Goal: Information Seeking & Learning: Understand process/instructions

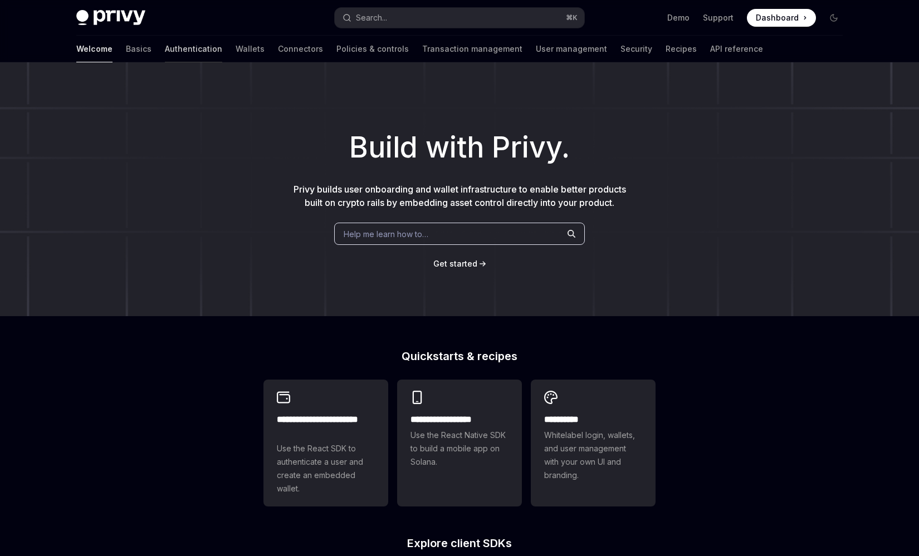
click at [165, 51] on link "Authentication" at bounding box center [193, 49] width 57 height 27
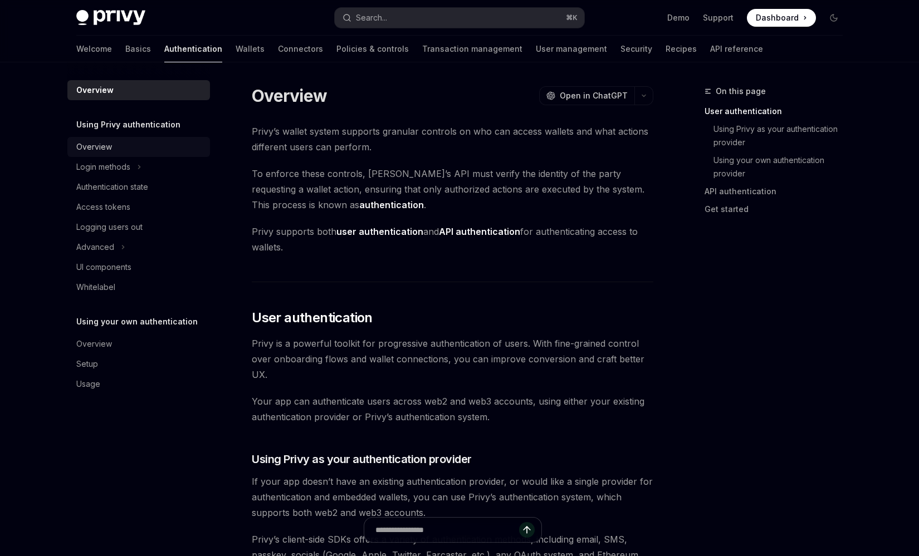
click at [119, 137] on link "Overview" at bounding box center [138, 147] width 143 height 20
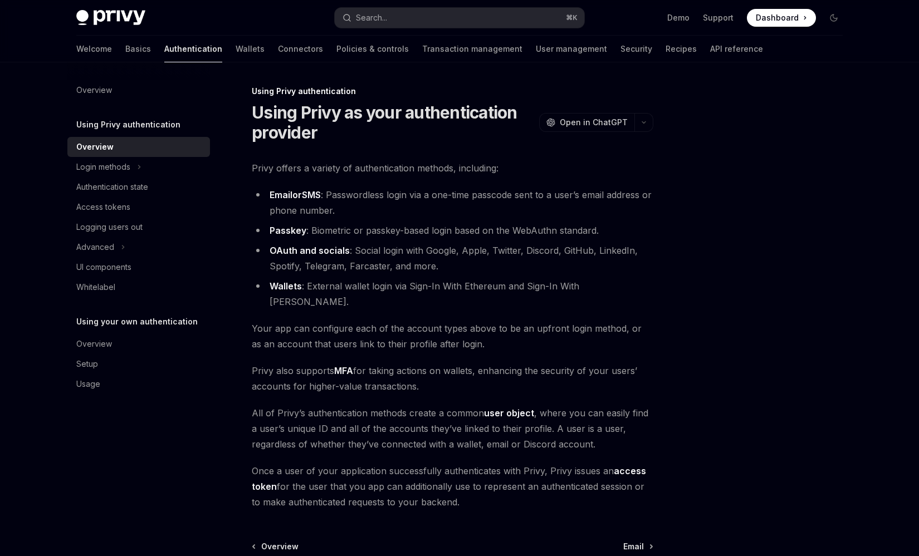
scroll to position [118, 0]
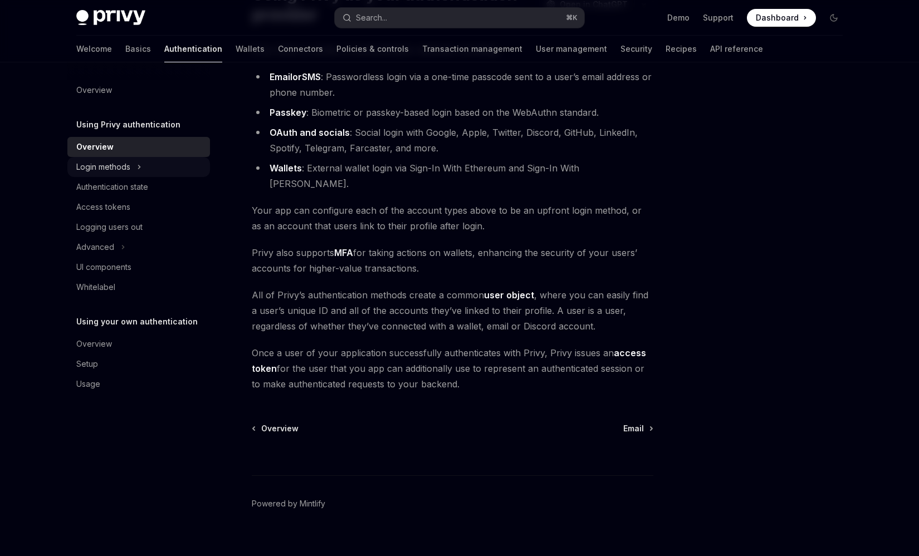
click at [92, 170] on div "Login methods" at bounding box center [103, 166] width 54 height 13
type textarea "*"
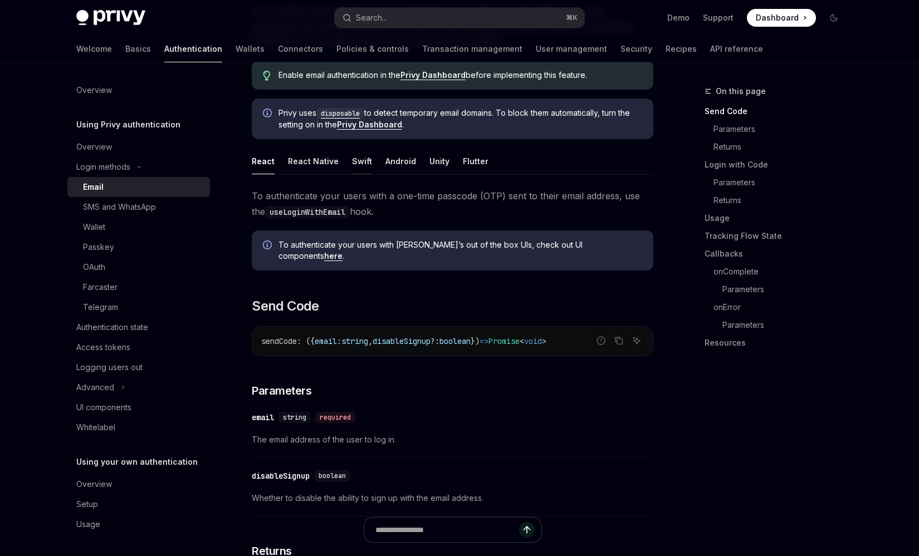
scroll to position [300, 0]
